Goal: Obtain resource: Obtain resource

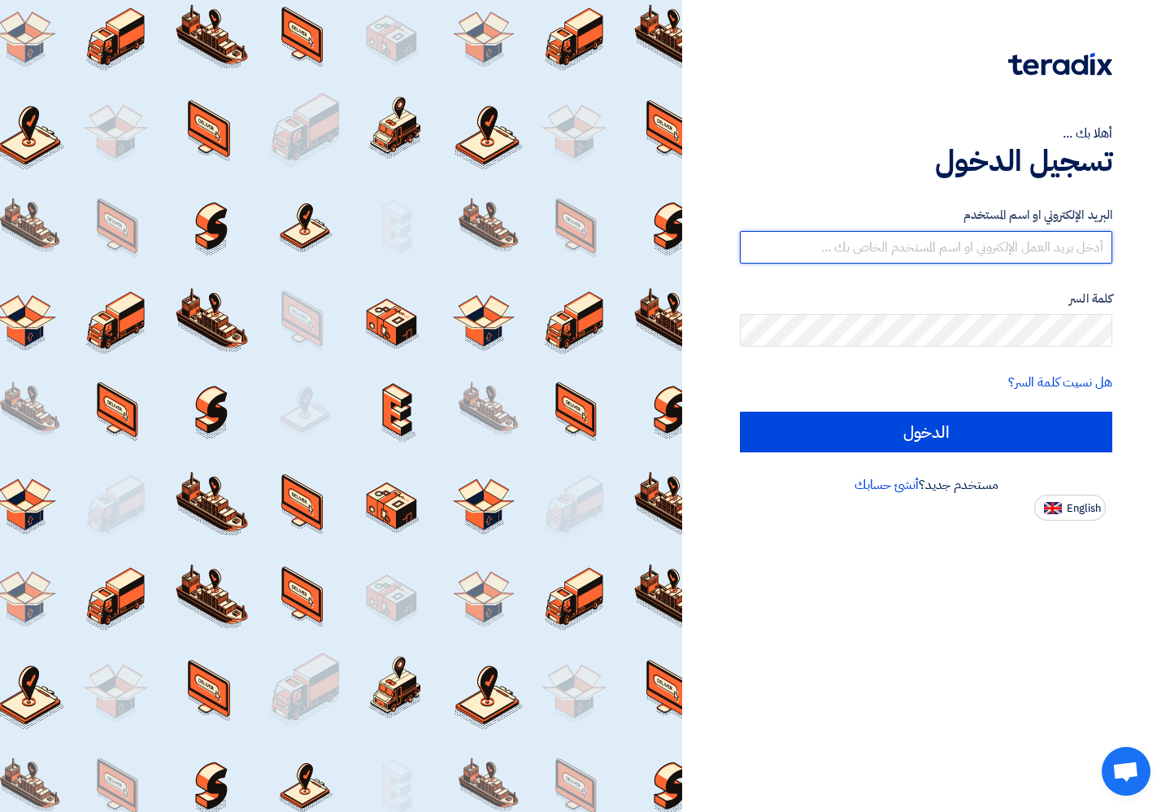
type input "[EMAIL_ADDRESS][DOMAIN_NAME]"
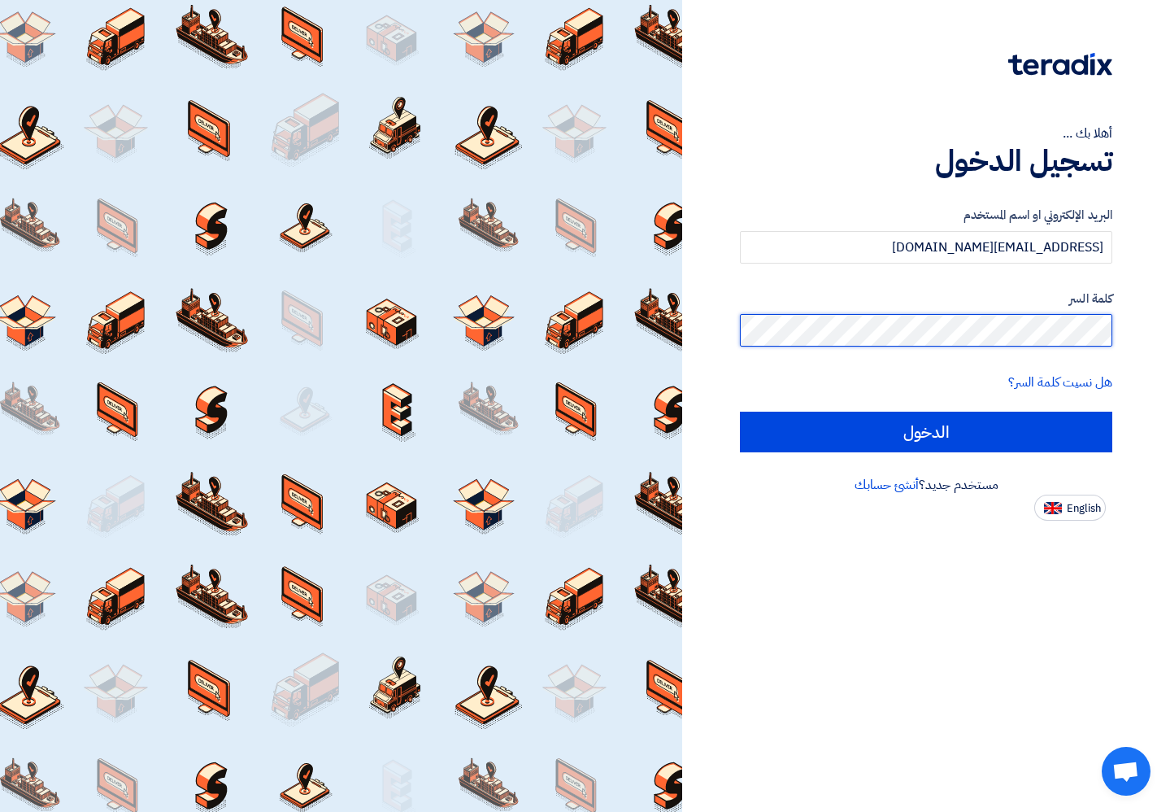
click at [926, 431] on input "الدخول" at bounding box center [926, 432] width 373 height 41
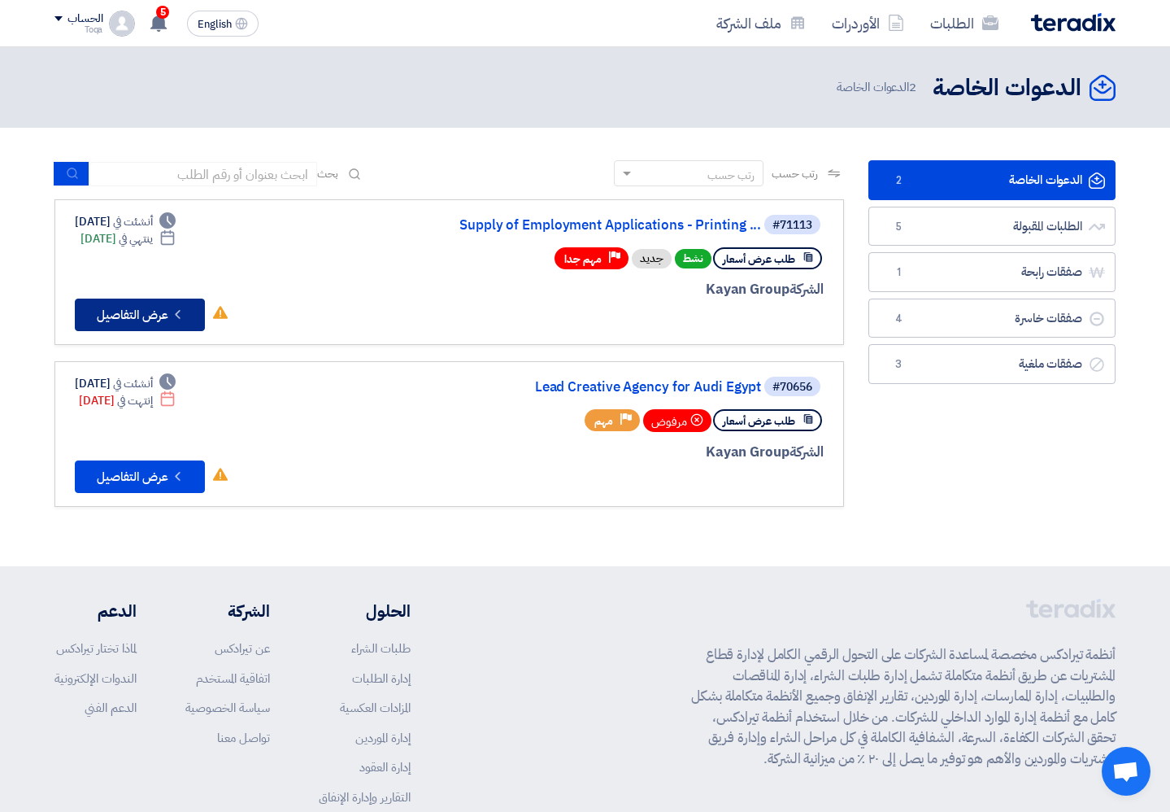
click at [159, 307] on button "Check details عرض التفاصيل" at bounding box center [140, 314] width 130 height 33
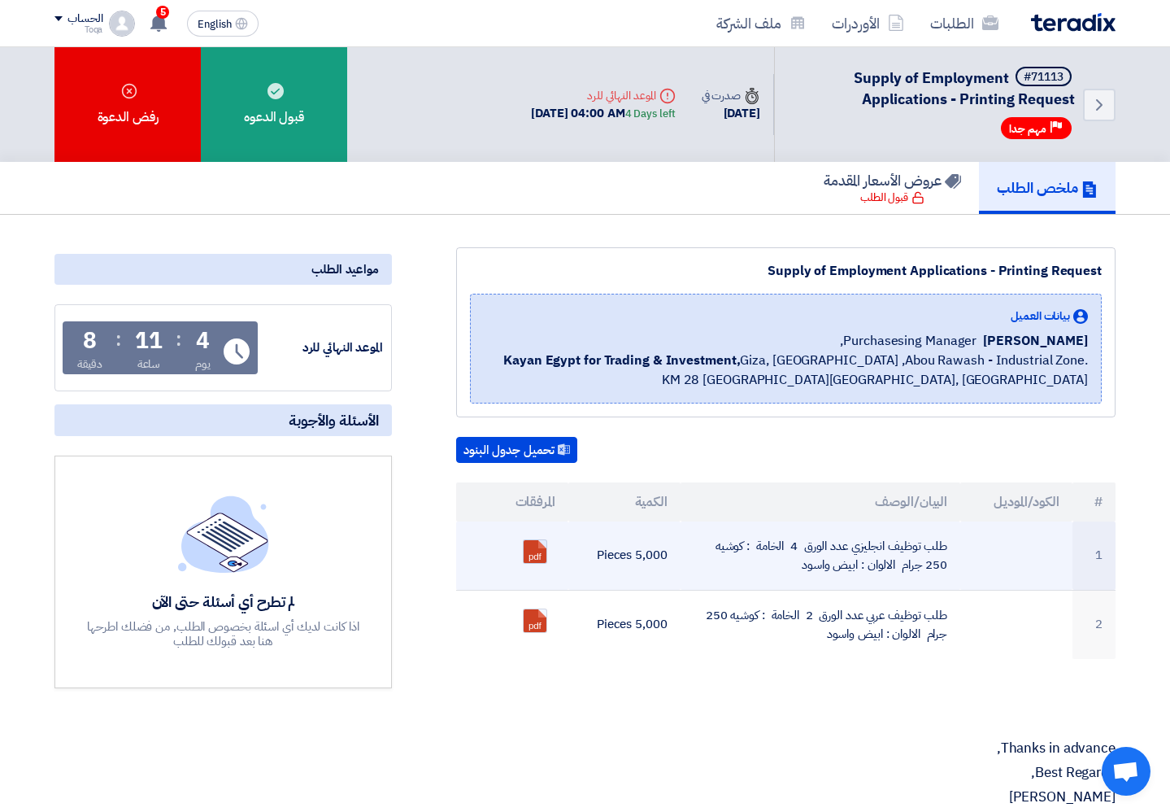
click at [538, 557] on link at bounding box center [589, 589] width 130 height 98
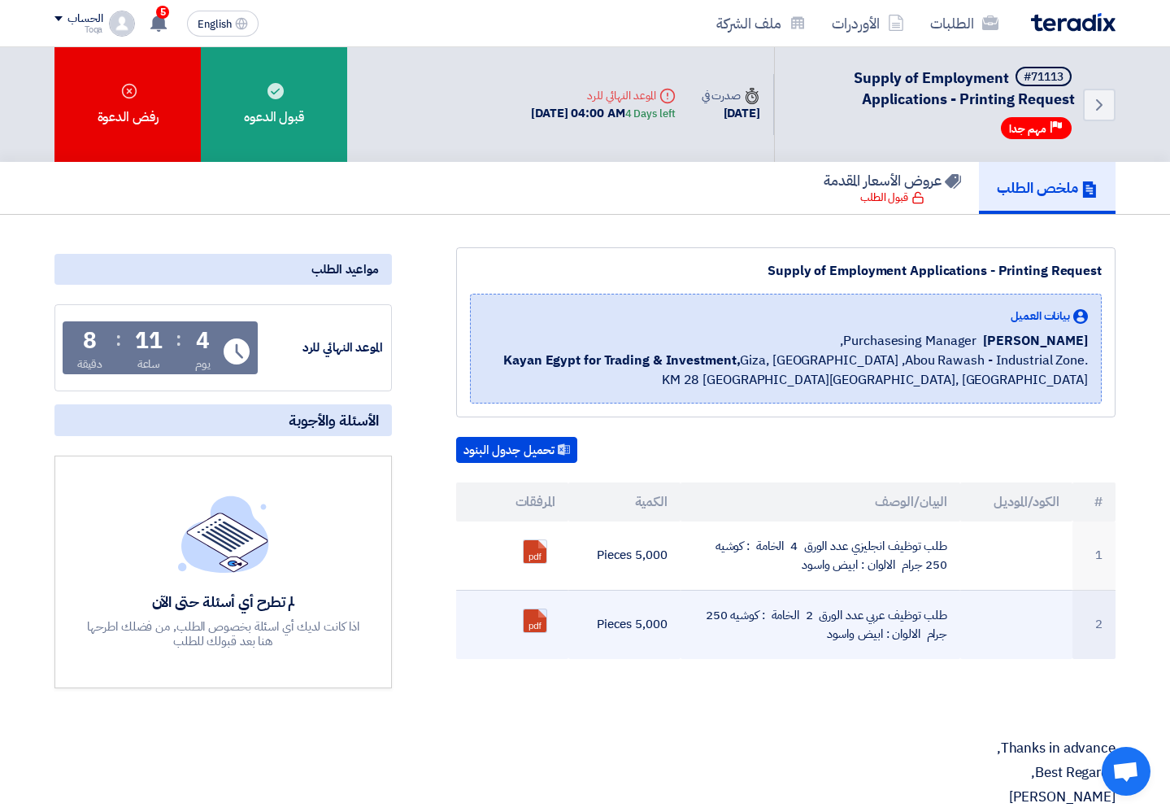
click at [533, 614] on link at bounding box center [589, 658] width 130 height 98
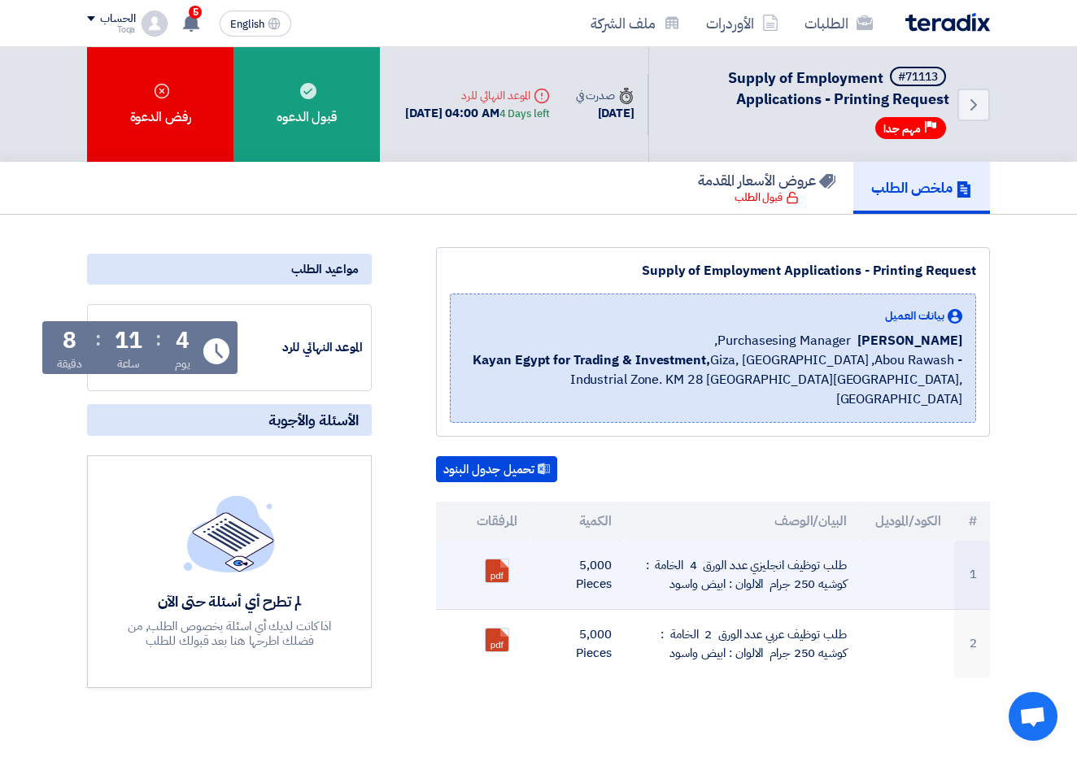
drag, startPoint x: 576, startPoint y: 630, endPoint x: 821, endPoint y: 530, distance: 264.2
click at [821, 541] on tbody "1 طلب توظيف انجليزي عدد الورق 4 الخامة : كوشيه 250 جرام الالوان : ابيض واسود 5,…" at bounding box center [713, 609] width 554 height 137
click at [827, 541] on td "طلب توظيف انجليزي عدد الورق 4 الخامة : كوشيه 250 جرام الالوان : ابيض واسود" at bounding box center [741, 575] width 235 height 69
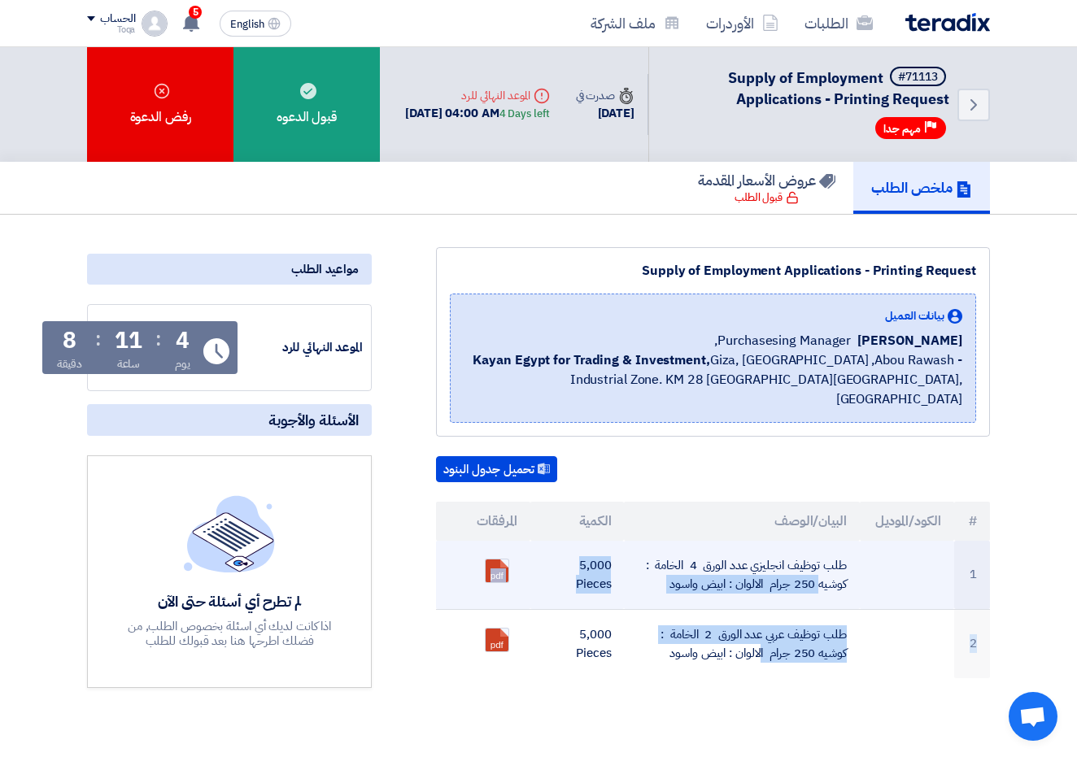
drag, startPoint x: 852, startPoint y: 633, endPoint x: 738, endPoint y: 525, distance: 157.1
click at [738, 541] on tbody "1 طلب توظيف انجليزي عدد الورق 4 الخامة : كوشيه 250 جرام الالوان : ابيض واسود 5,…" at bounding box center [713, 609] width 554 height 137
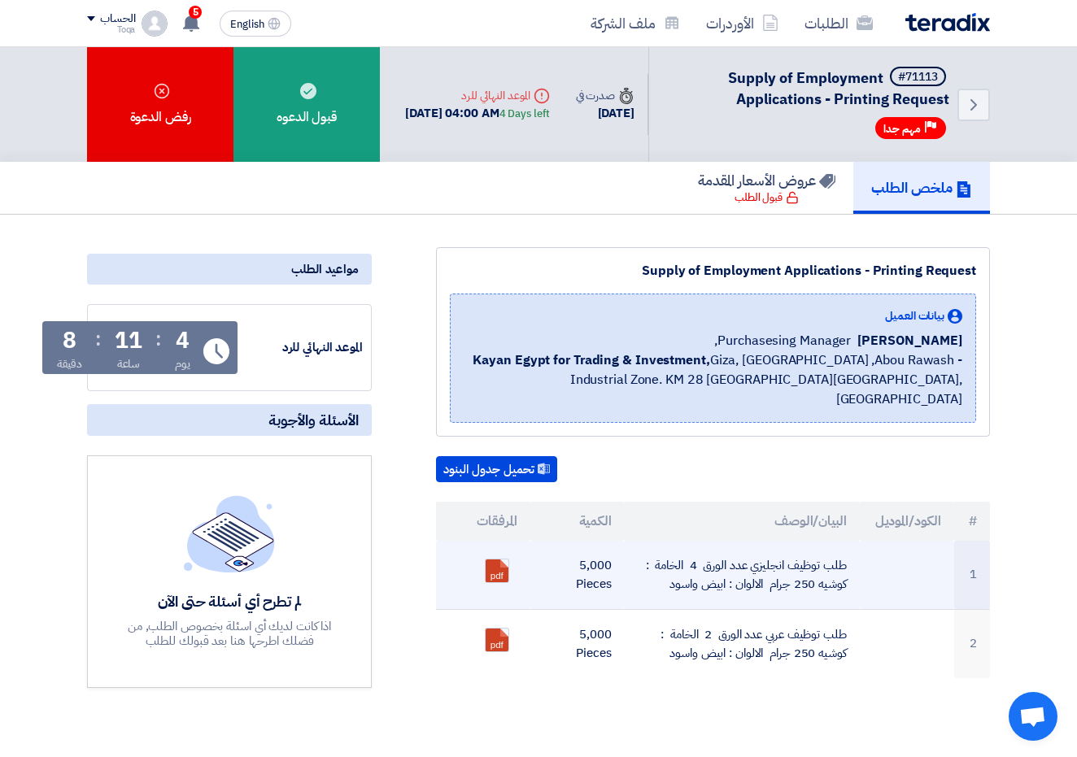
click at [851, 548] on td "طلب توظيف انجليزي عدد الورق 4 الخامة : كوشيه 250 جرام الالوان : ابيض واسود" at bounding box center [741, 575] width 235 height 69
click at [842, 544] on td "طلب توظيف انجليزي عدد الورق 4 الخامة : كوشيه 250 جرام الالوان : ابيض واسود" at bounding box center [741, 575] width 235 height 69
click at [847, 545] on td "طلب توظيف انجليزي عدد الورق 4 الخامة : كوشيه 250 جرام الالوان : ابيض واسود" at bounding box center [741, 575] width 235 height 69
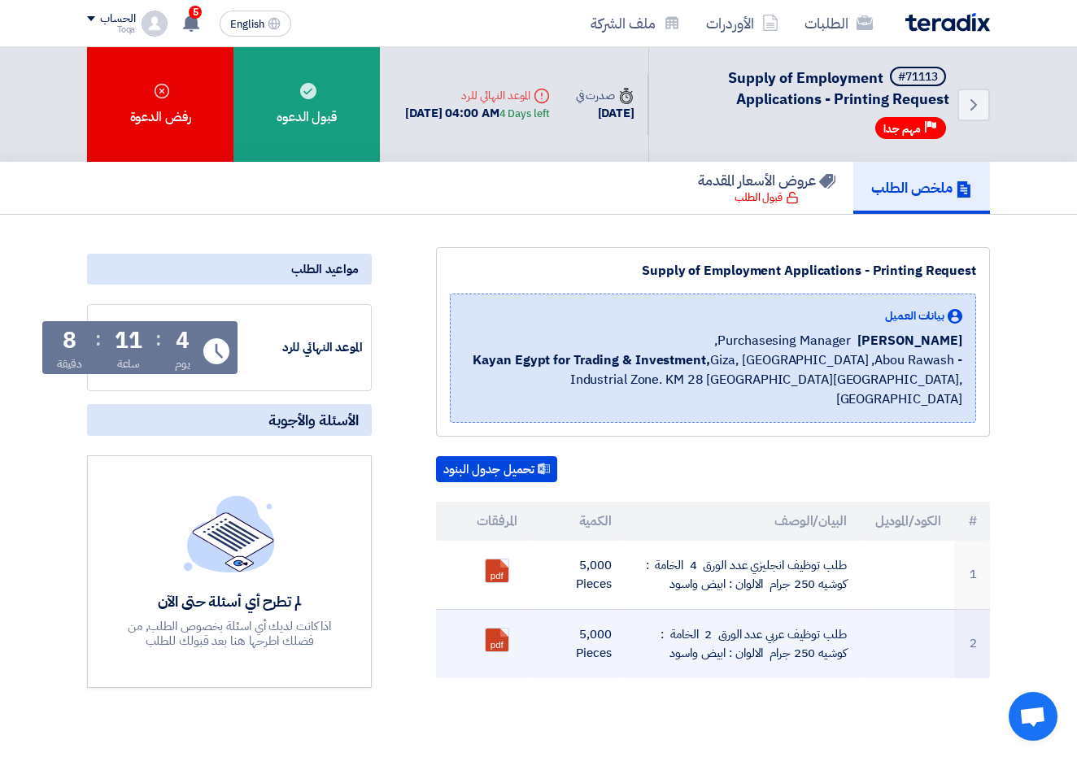
drag, startPoint x: 843, startPoint y: 543, endPoint x: 661, endPoint y: 635, distance: 204.1
click at [661, 635] on tbody "1 طلب توظيف انجليزي عدد الورق 4 الخامة : كوشيه 250 جرام الالوان : ابيض واسود 5,…" at bounding box center [713, 609] width 554 height 137
copy tbody "طلب توظيف انجليزي عدد الورق 4 الخامة : كوشيه 250 جرام الالوان : ابيض واسود 5,00…"
